Goal: Information Seeking & Learning: Learn about a topic

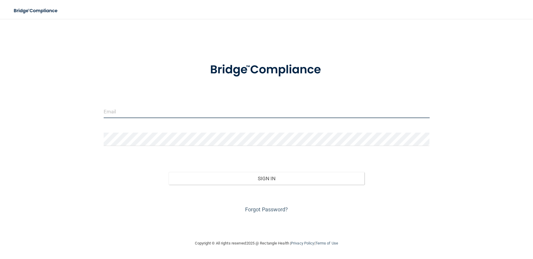
click at [136, 108] on input "email" at bounding box center [267, 111] width 326 height 13
type input "[EMAIL_ADDRESS][DOMAIN_NAME]"
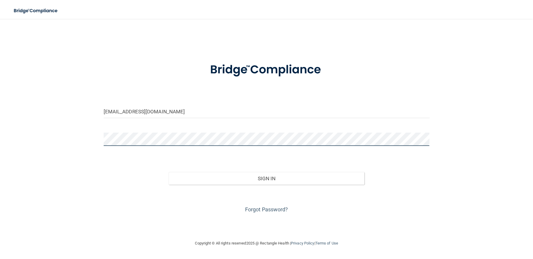
click at [169, 172] on button "Sign In" at bounding box center [267, 178] width 196 height 13
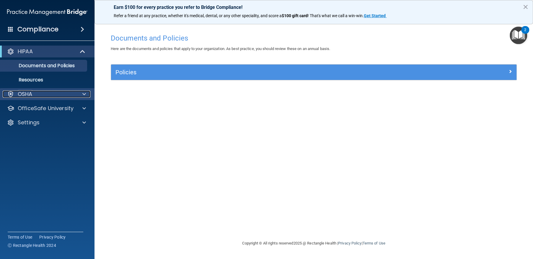
click at [83, 92] on span at bounding box center [84, 93] width 4 height 7
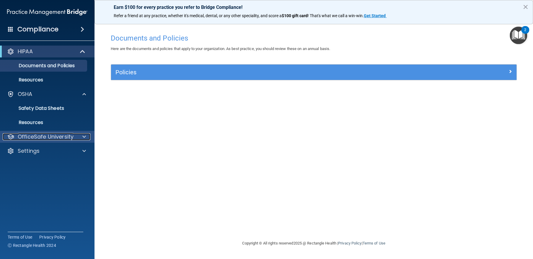
click at [82, 133] on span at bounding box center [84, 136] width 4 height 7
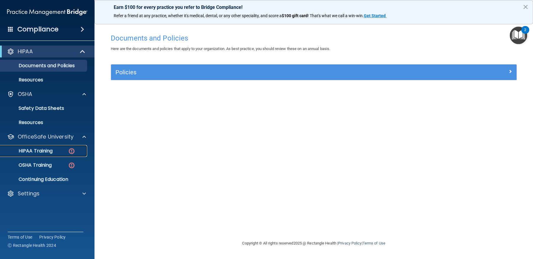
click at [46, 149] on p "HIPAA Training" at bounding box center [28, 151] width 49 height 6
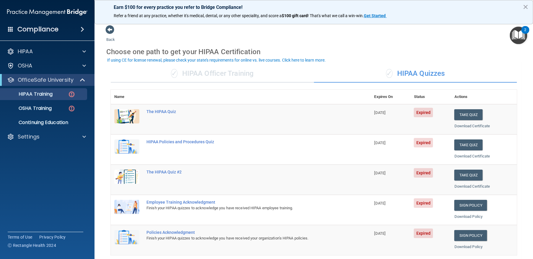
click at [398, 48] on div "Choose one path to get your HIPAA Certification" at bounding box center [313, 51] width 415 height 17
